Goal: Task Accomplishment & Management: Use online tool/utility

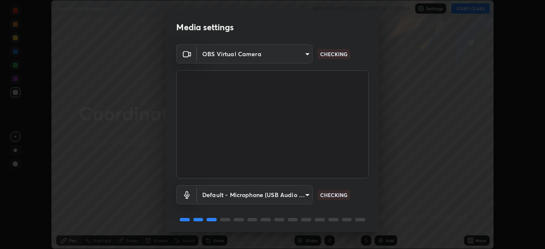
scroll to position [30, 0]
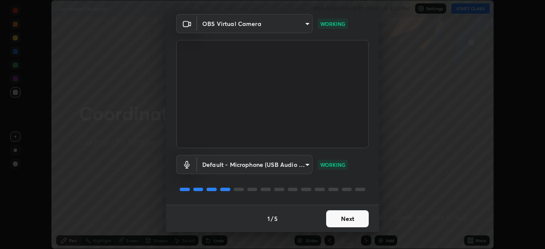
click at [336, 219] on button "Next" at bounding box center [347, 218] width 43 height 17
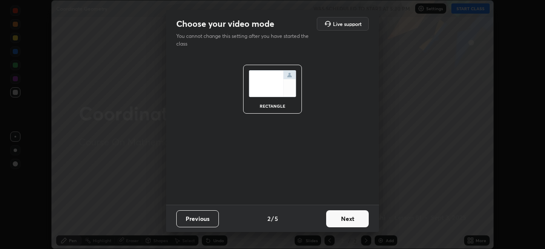
scroll to position [0, 0]
click at [335, 217] on button "Next" at bounding box center [347, 218] width 43 height 17
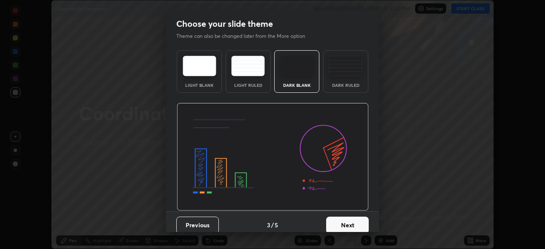
click at [335, 219] on button "Next" at bounding box center [347, 225] width 43 height 17
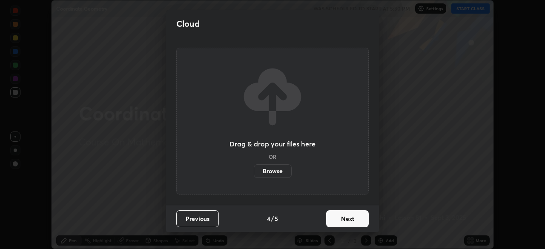
click at [335, 216] on button "Next" at bounding box center [347, 218] width 43 height 17
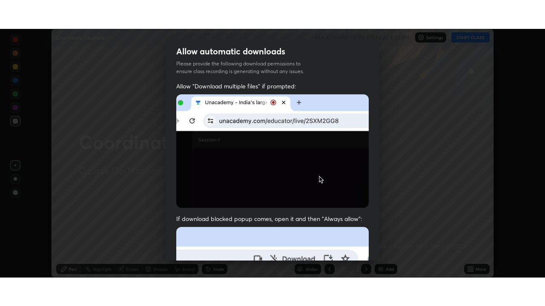
scroll to position [204, 0]
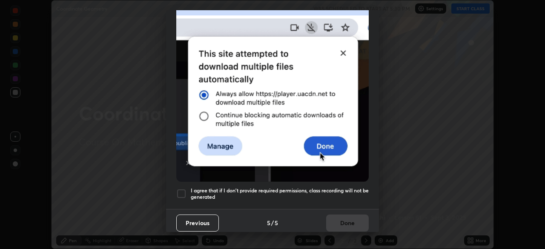
click at [182, 191] on div at bounding box center [181, 194] width 10 height 10
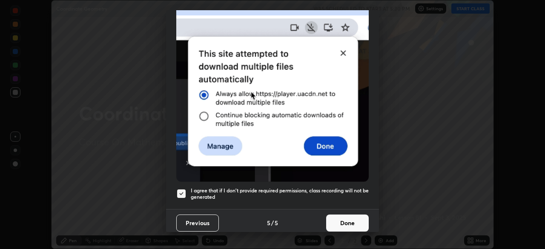
click at [339, 220] on button "Done" at bounding box center [347, 222] width 43 height 17
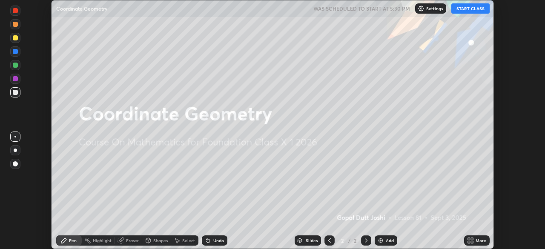
click at [465, 10] on button "START CLASS" at bounding box center [470, 8] width 38 height 10
click at [381, 239] on img at bounding box center [380, 240] width 7 height 7
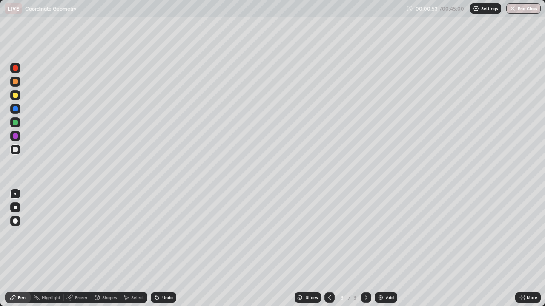
scroll to position [306, 545]
click at [381, 249] on img at bounding box center [380, 297] width 7 height 7
click at [156, 249] on icon at bounding box center [156, 298] width 3 height 3
click at [14, 67] on div at bounding box center [15, 68] width 5 height 5
click at [14, 123] on div at bounding box center [15, 122] width 5 height 5
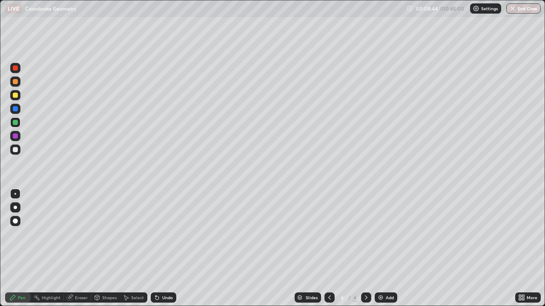
click at [16, 149] on div at bounding box center [15, 149] width 5 height 5
click at [380, 249] on img at bounding box center [380, 297] width 7 height 7
click at [16, 135] on div at bounding box center [15, 136] width 5 height 5
click at [17, 95] on div at bounding box center [15, 95] width 5 height 5
click at [377, 249] on img at bounding box center [380, 297] width 7 height 7
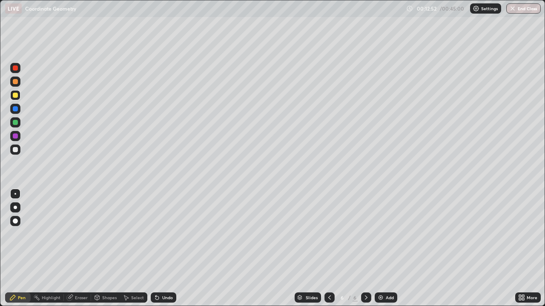
click at [381, 249] on img at bounding box center [380, 297] width 7 height 7
click at [329, 249] on icon at bounding box center [329, 297] width 7 height 7
click at [365, 249] on icon at bounding box center [366, 297] width 7 height 7
click at [156, 249] on icon at bounding box center [156, 298] width 3 height 3
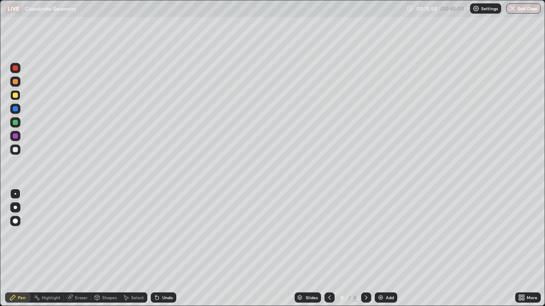
click at [380, 249] on img at bounding box center [380, 297] width 7 height 7
click at [166, 249] on div "Undo" at bounding box center [167, 298] width 11 height 4
click at [163, 249] on div "Undo" at bounding box center [167, 298] width 11 height 4
click at [157, 249] on icon at bounding box center [157, 297] width 7 height 7
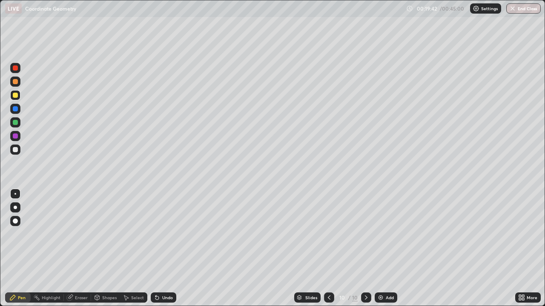
click at [389, 249] on div "Add" at bounding box center [385, 298] width 23 height 10
click at [394, 249] on div "Add" at bounding box center [385, 298] width 23 height 10
click at [117, 249] on div "Shapes" at bounding box center [105, 298] width 29 height 10
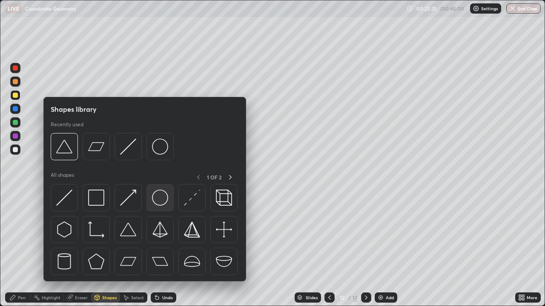
click at [164, 205] on img at bounding box center [160, 198] width 16 height 16
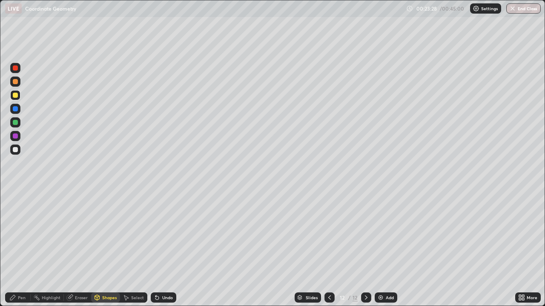
click at [25, 249] on div "Pen" at bounding box center [18, 298] width 26 height 10
click at [390, 249] on div "Add" at bounding box center [390, 298] width 8 height 4
click at [164, 249] on div "Undo" at bounding box center [167, 298] width 11 height 4
click at [163, 249] on div "Undo" at bounding box center [167, 298] width 11 height 4
click at [386, 249] on div "Add" at bounding box center [390, 298] width 8 height 4
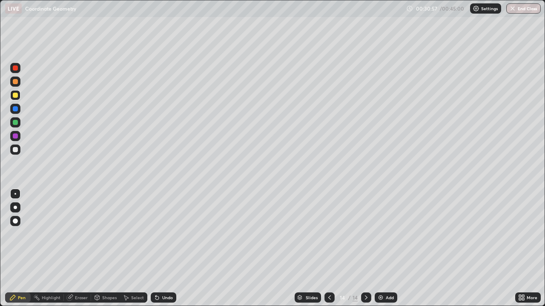
click at [157, 249] on icon at bounding box center [156, 298] width 3 height 3
click at [79, 249] on div "Eraser" at bounding box center [81, 298] width 13 height 4
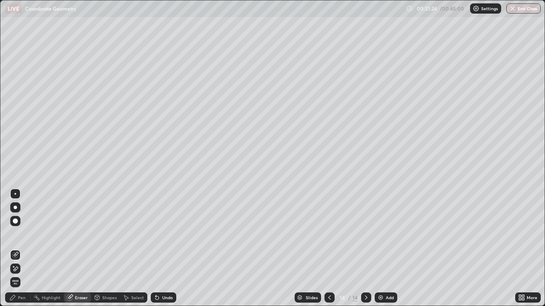
click at [23, 249] on div "Pen" at bounding box center [22, 298] width 8 height 4
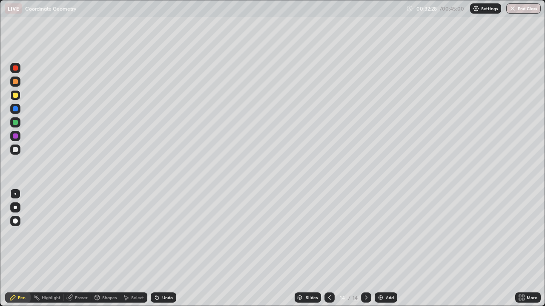
click at [79, 249] on div "Eraser" at bounding box center [81, 298] width 13 height 4
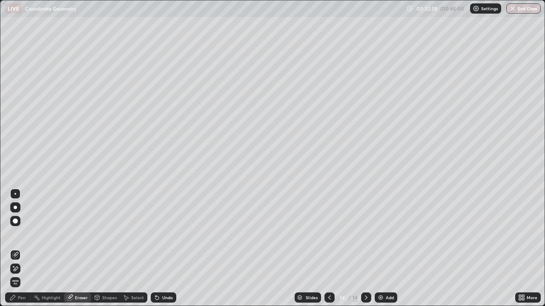
click at [23, 249] on div "Pen" at bounding box center [22, 298] width 8 height 4
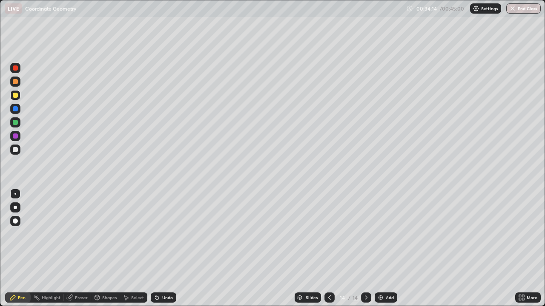
click at [384, 249] on div "Add" at bounding box center [385, 298] width 23 height 10
click at [80, 249] on div "Eraser" at bounding box center [81, 298] width 13 height 4
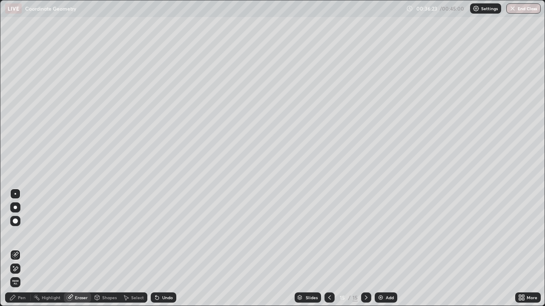
click at [26, 249] on div "Pen" at bounding box center [18, 298] width 26 height 10
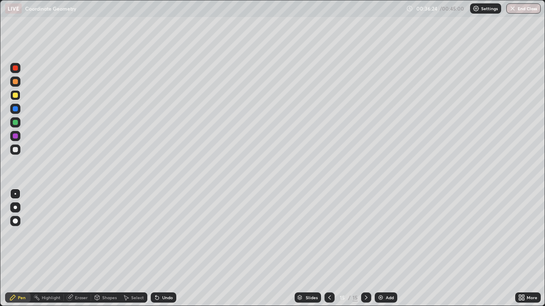
click at [26, 249] on div "Pen" at bounding box center [18, 298] width 26 height 10
click at [379, 249] on img at bounding box center [380, 297] width 7 height 7
click at [387, 249] on div "Add" at bounding box center [390, 298] width 8 height 4
click at [77, 249] on div "Eraser" at bounding box center [81, 298] width 13 height 4
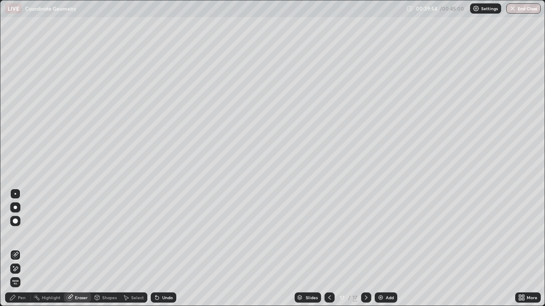
click at [22, 249] on div "Pen" at bounding box center [22, 298] width 8 height 4
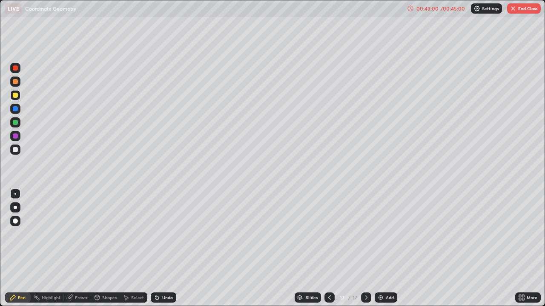
click at [380, 249] on img at bounding box center [380, 297] width 7 height 7
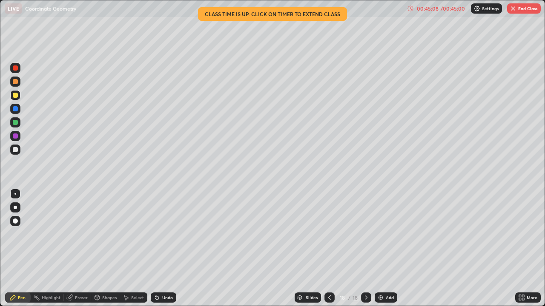
click at [518, 9] on button "End Class" at bounding box center [524, 8] width 34 height 10
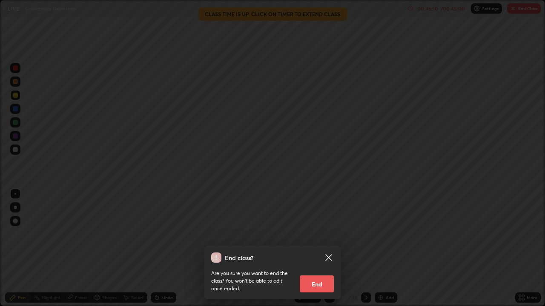
click at [320, 249] on button "End" at bounding box center [317, 284] width 34 height 17
